Goal: Find specific page/section: Find specific page/section

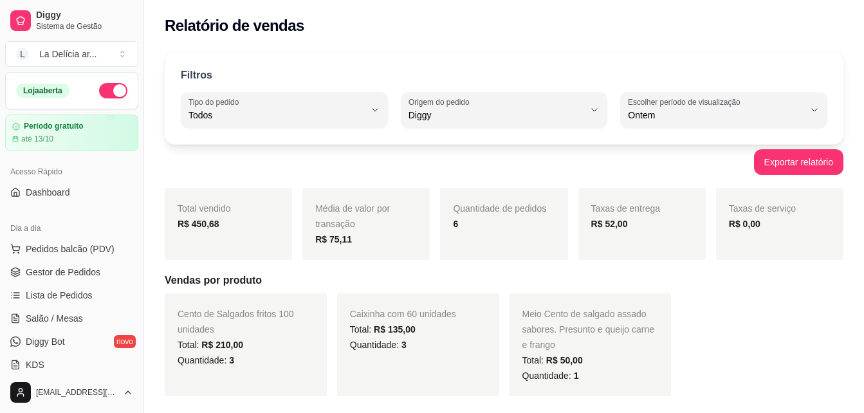
select select "ALL"
select select "DIGGY"
select select "1"
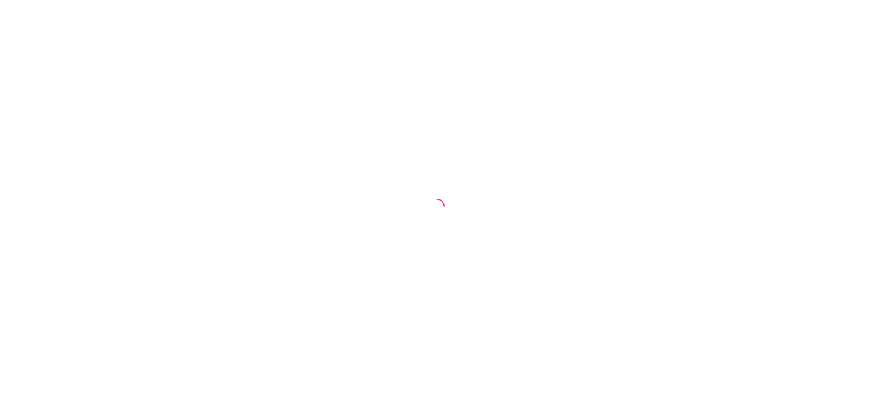
select select "ALL"
select select "0"
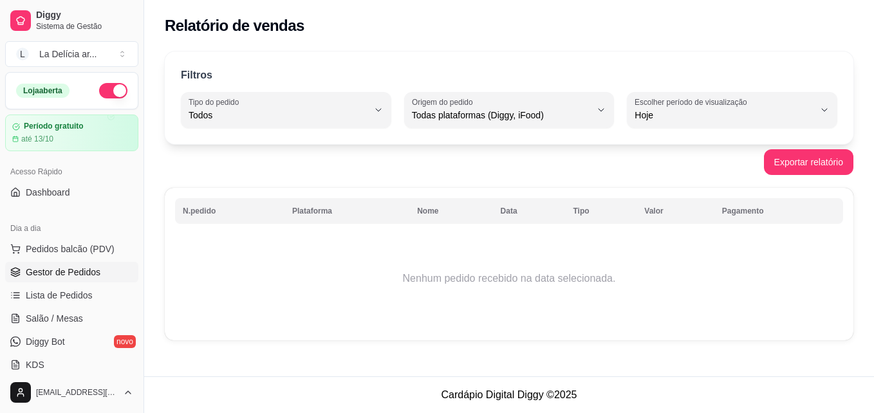
click at [89, 272] on span "Gestor de Pedidos" at bounding box center [63, 272] width 75 height 13
